Goal: Navigation & Orientation: Find specific page/section

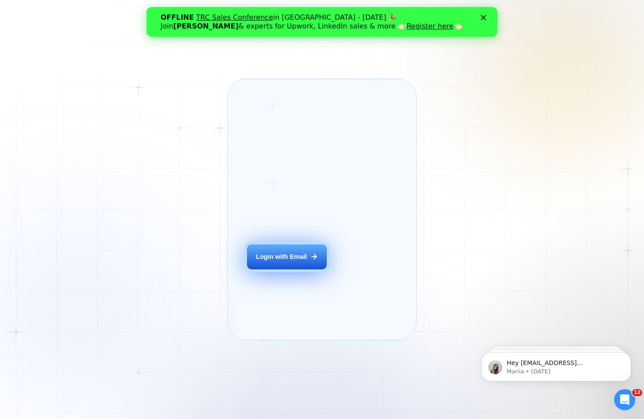
click at [291, 269] on button "Login with Email" at bounding box center [287, 256] width 80 height 25
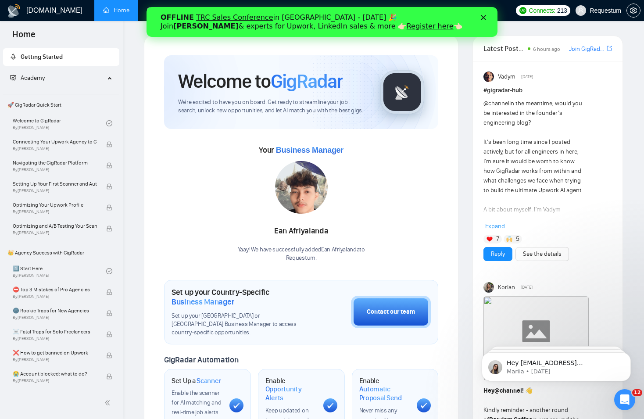
click at [484, 13] on div "OFFLINE TRC Sales Conference in Kyiv - October 18 🎉 Join Tamara Levit & experts…" at bounding box center [322, 22] width 351 height 23
click at [483, 15] on icon "Close" at bounding box center [483, 17] width 5 height 5
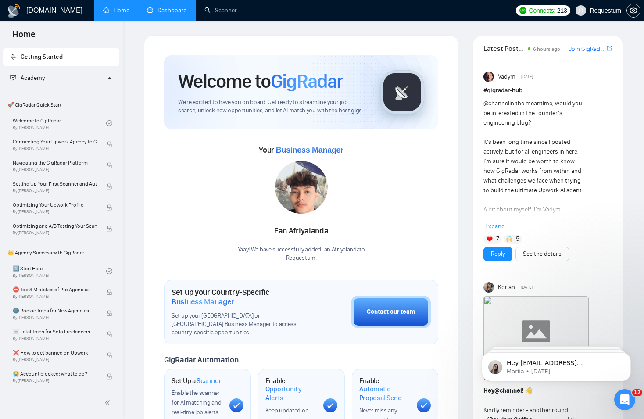
click at [158, 14] on link "Dashboard" at bounding box center [167, 10] width 40 height 7
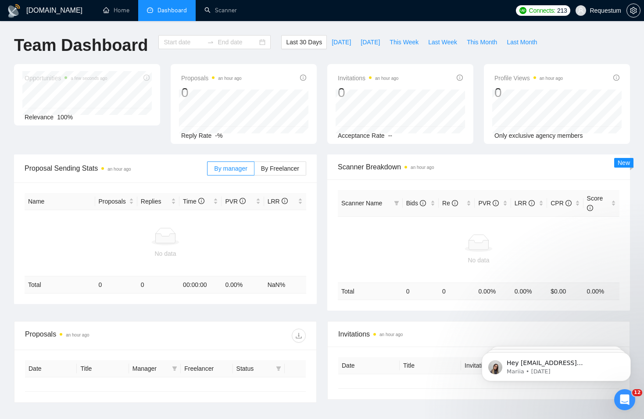
type input "2025-09-14"
type input "2025-10-14"
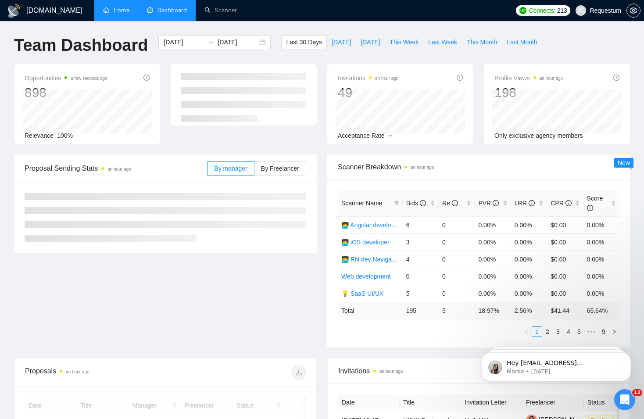
click at [122, 11] on link "Home" at bounding box center [116, 10] width 26 height 7
